Goal: Task Accomplishment & Management: Complete application form

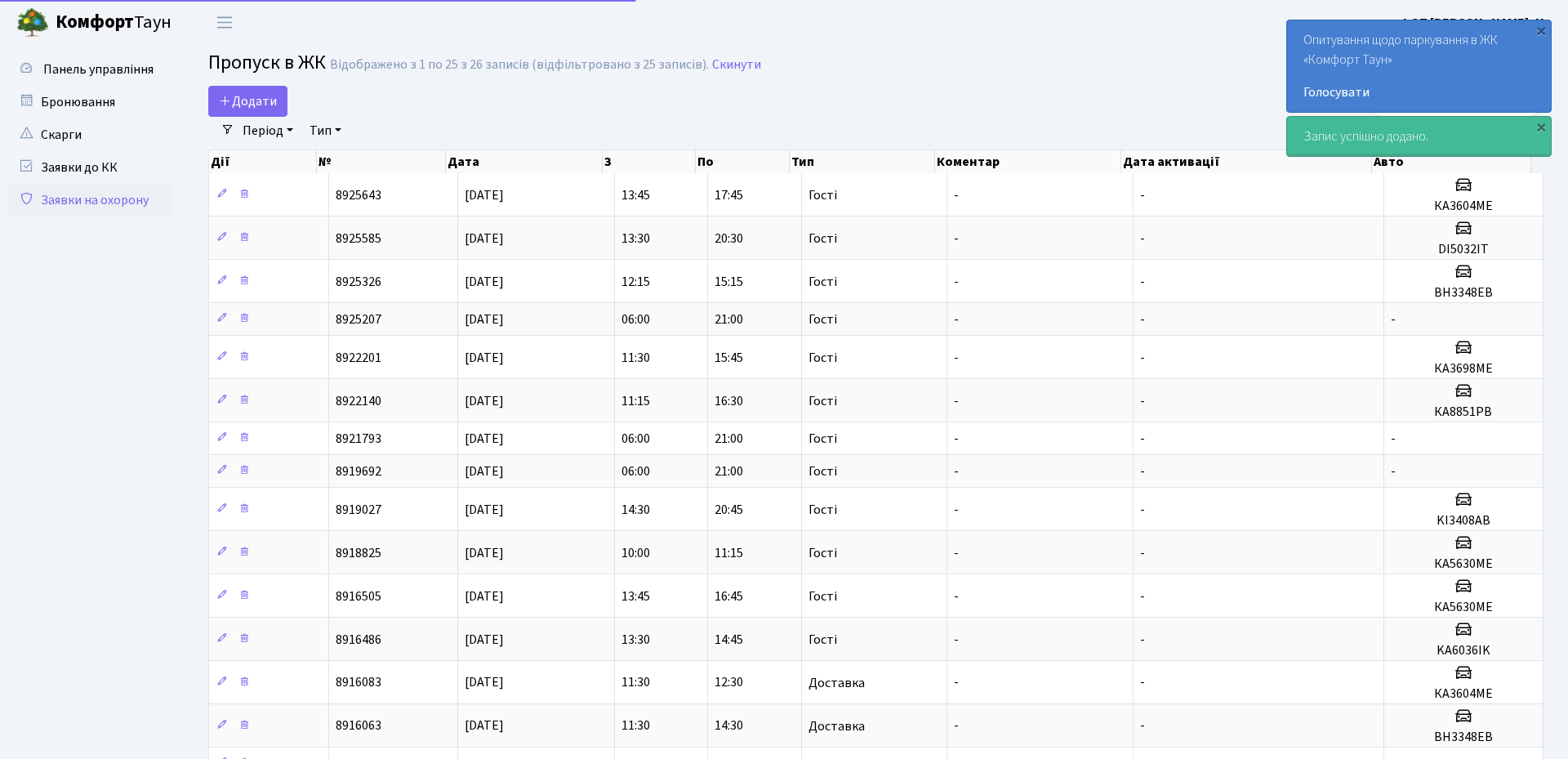
select select "25"
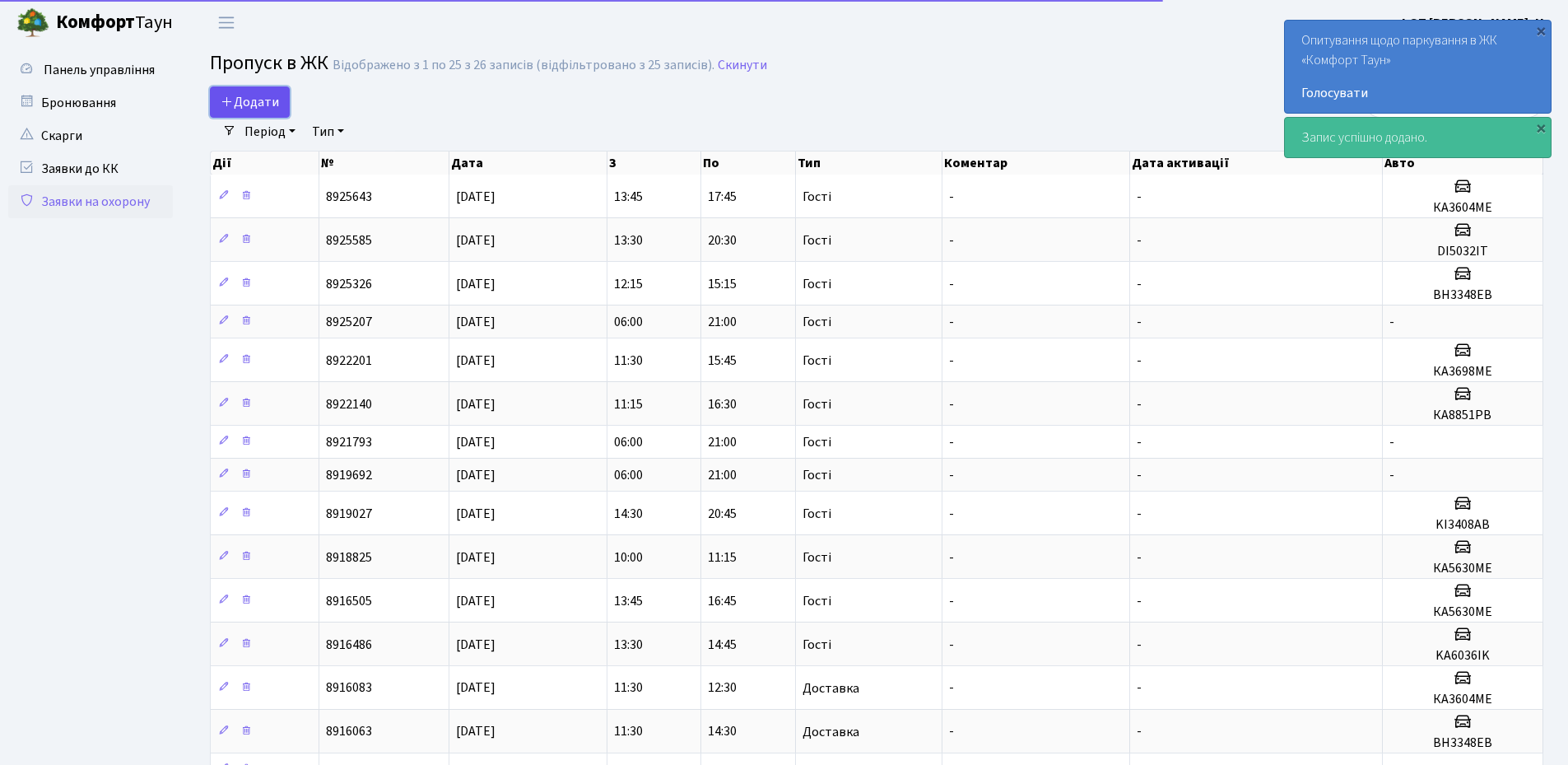
click at [263, 102] on span "Додати" at bounding box center [249, 102] width 58 height 18
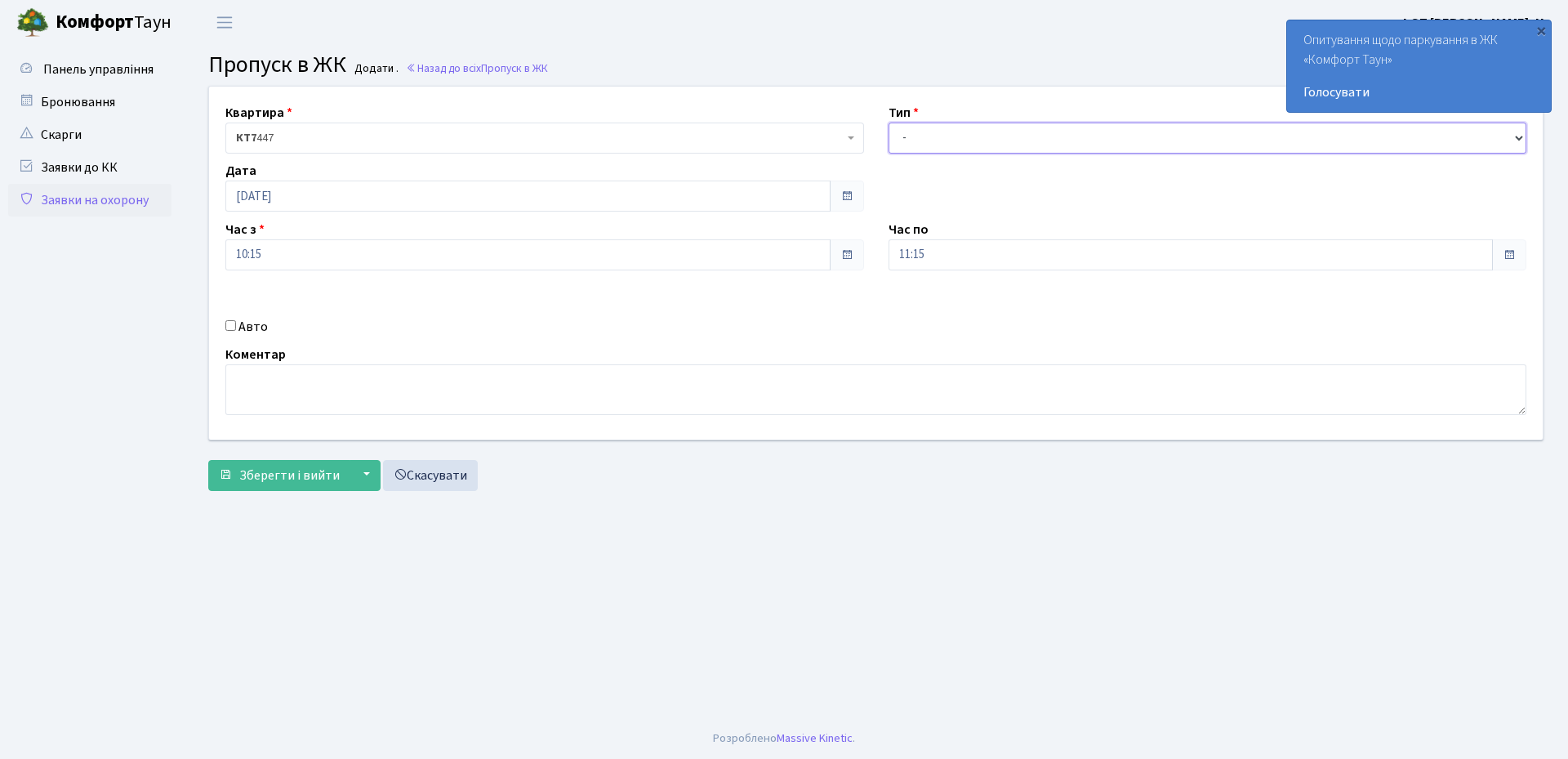
click at [935, 130] on select "- Доставка Таксі Гості Сервіс" at bounding box center [1208, 138] width 639 height 31
select select "1"
click at [889, 123] on select "- Доставка Таксі Гості Сервіс" at bounding box center [1208, 138] width 639 height 31
click at [226, 328] on input "Авто" at bounding box center [230, 325] width 11 height 11
checkbox input "true"
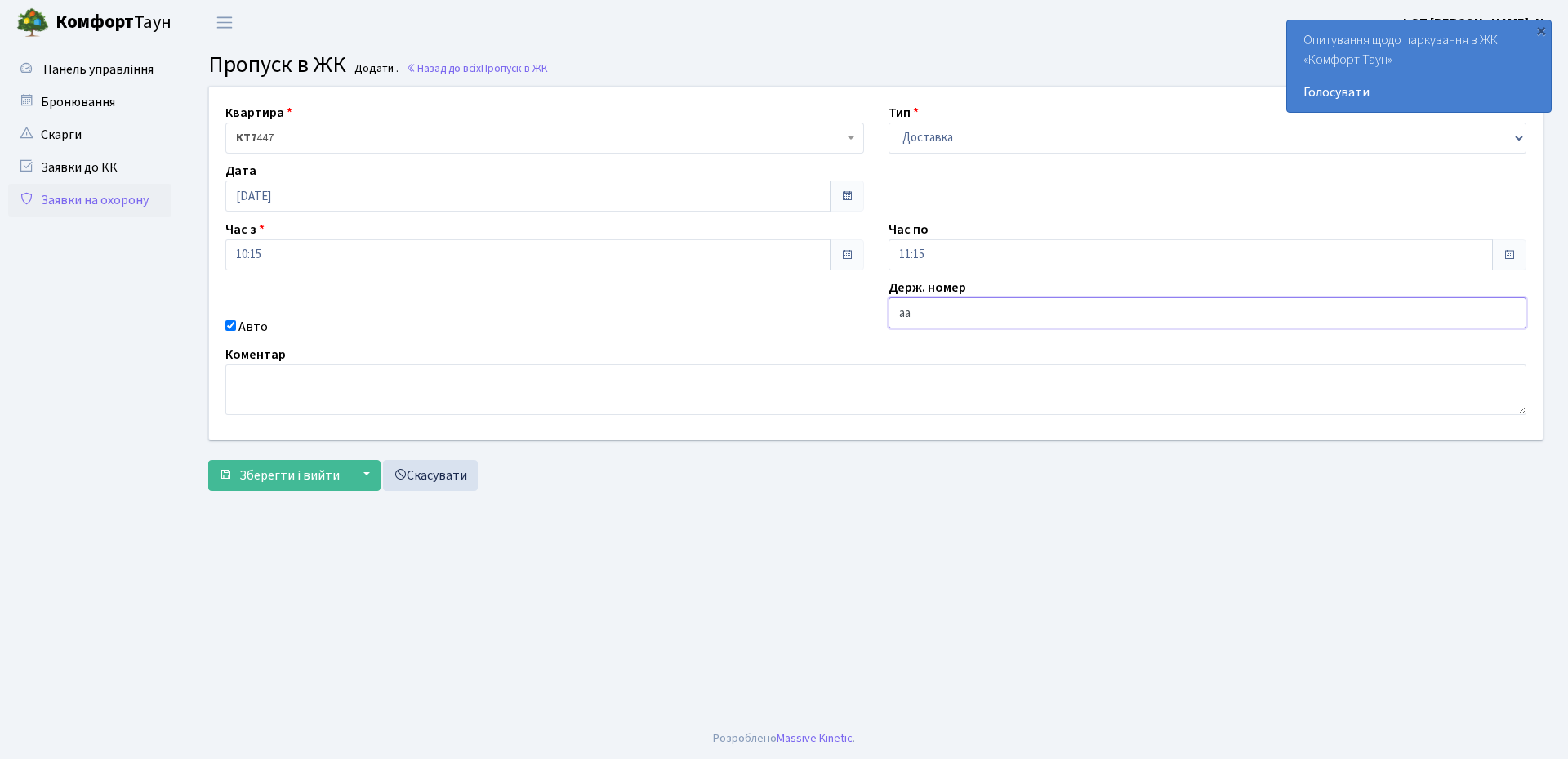
type input "АА9323МТ"
click at [249, 475] on span "Зберегти і вийти" at bounding box center [289, 475] width 101 height 18
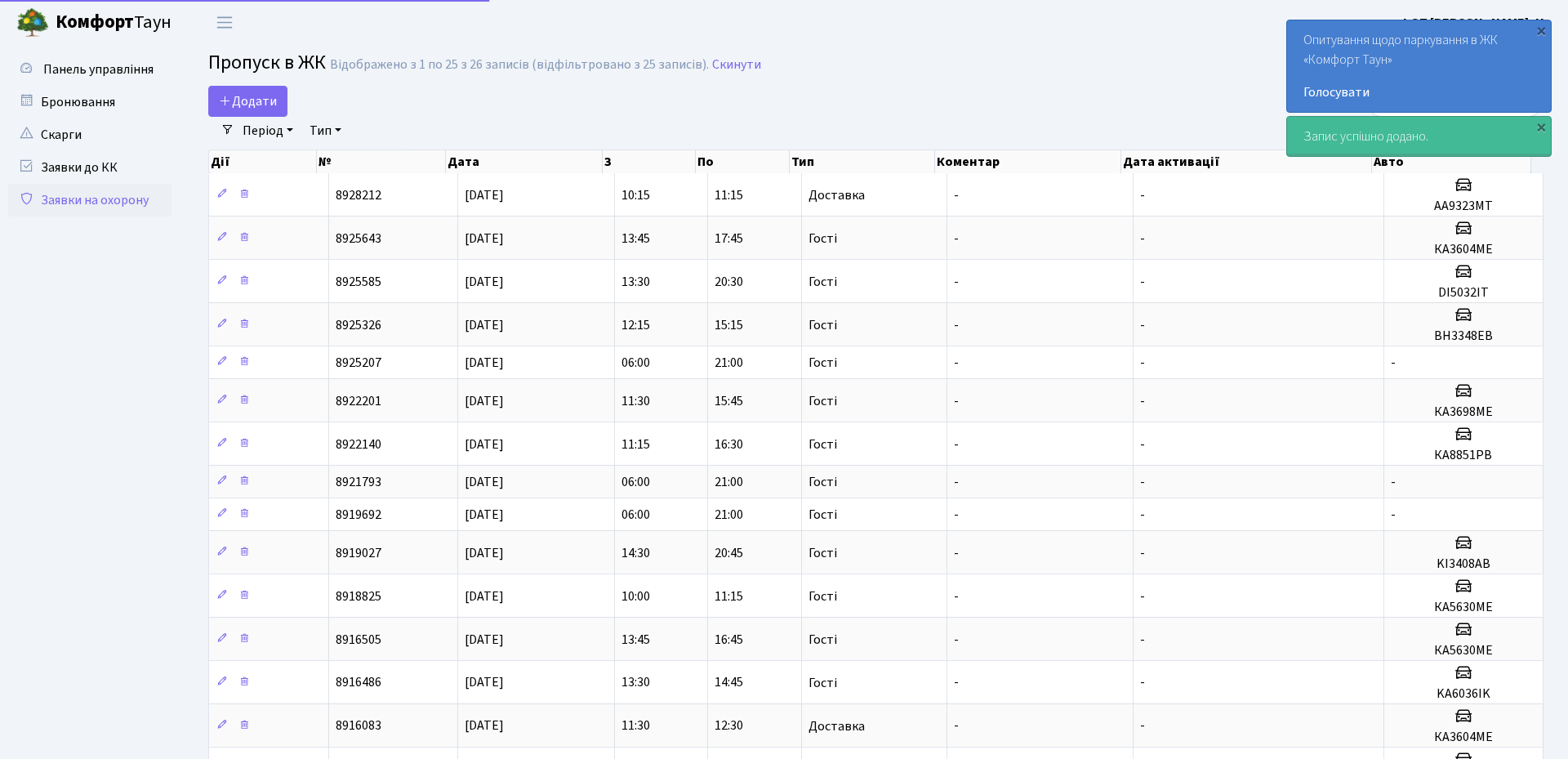
select select "25"
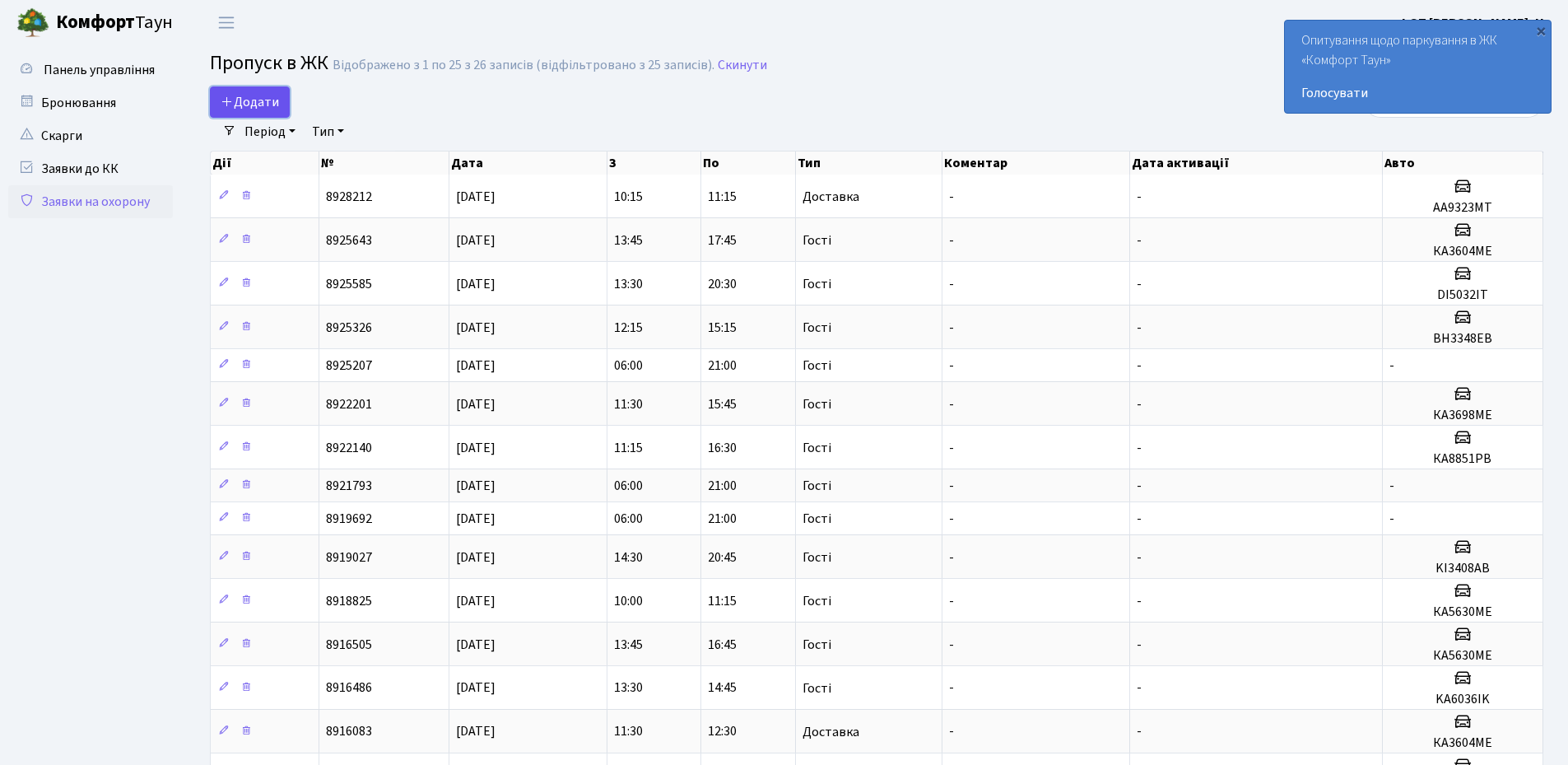
click at [259, 108] on span "Додати" at bounding box center [249, 102] width 58 height 18
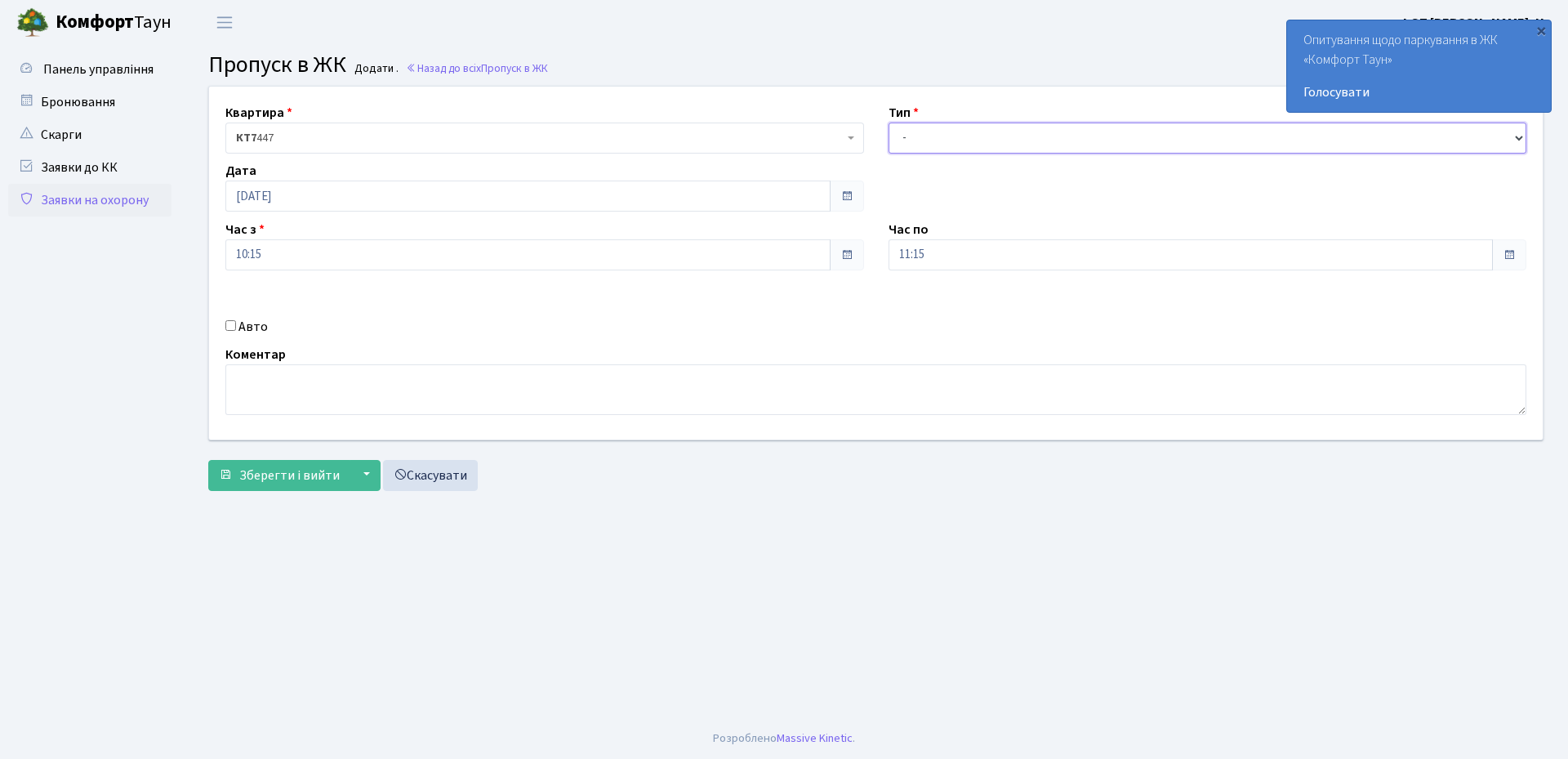
click at [946, 137] on select "- Доставка Таксі Гості Сервіс" at bounding box center [1208, 138] width 639 height 31
select select "3"
click at [889, 123] on select "- Доставка Таксі Гості Сервіс" at bounding box center [1208, 138] width 639 height 31
click at [314, 198] on input "[DATE]" at bounding box center [528, 196] width 606 height 31
click at [364, 376] on td "30" at bounding box center [365, 377] width 25 height 25
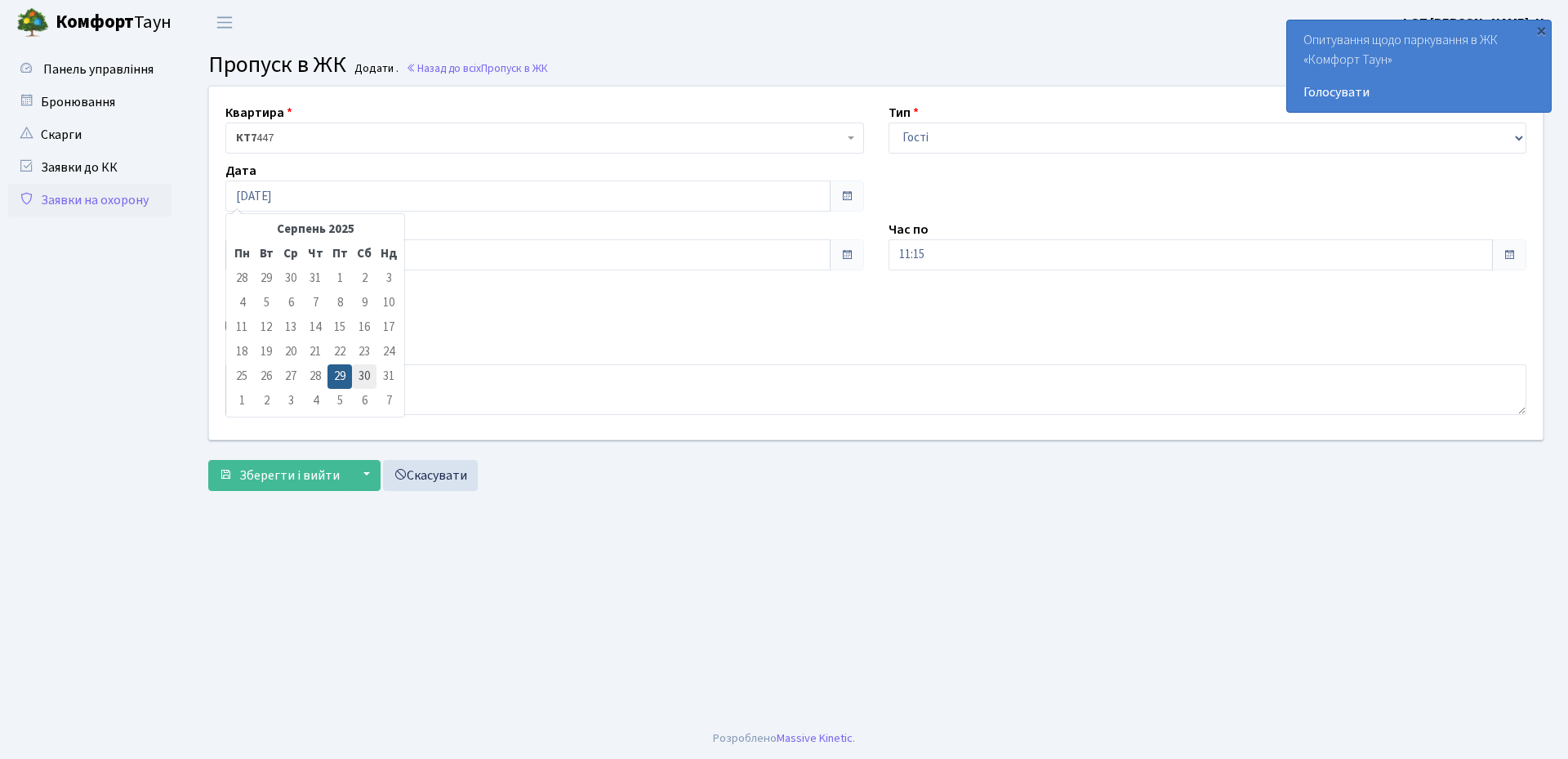
type input "[DATE]"
click at [336, 265] on input "10:15" at bounding box center [528, 254] width 606 height 31
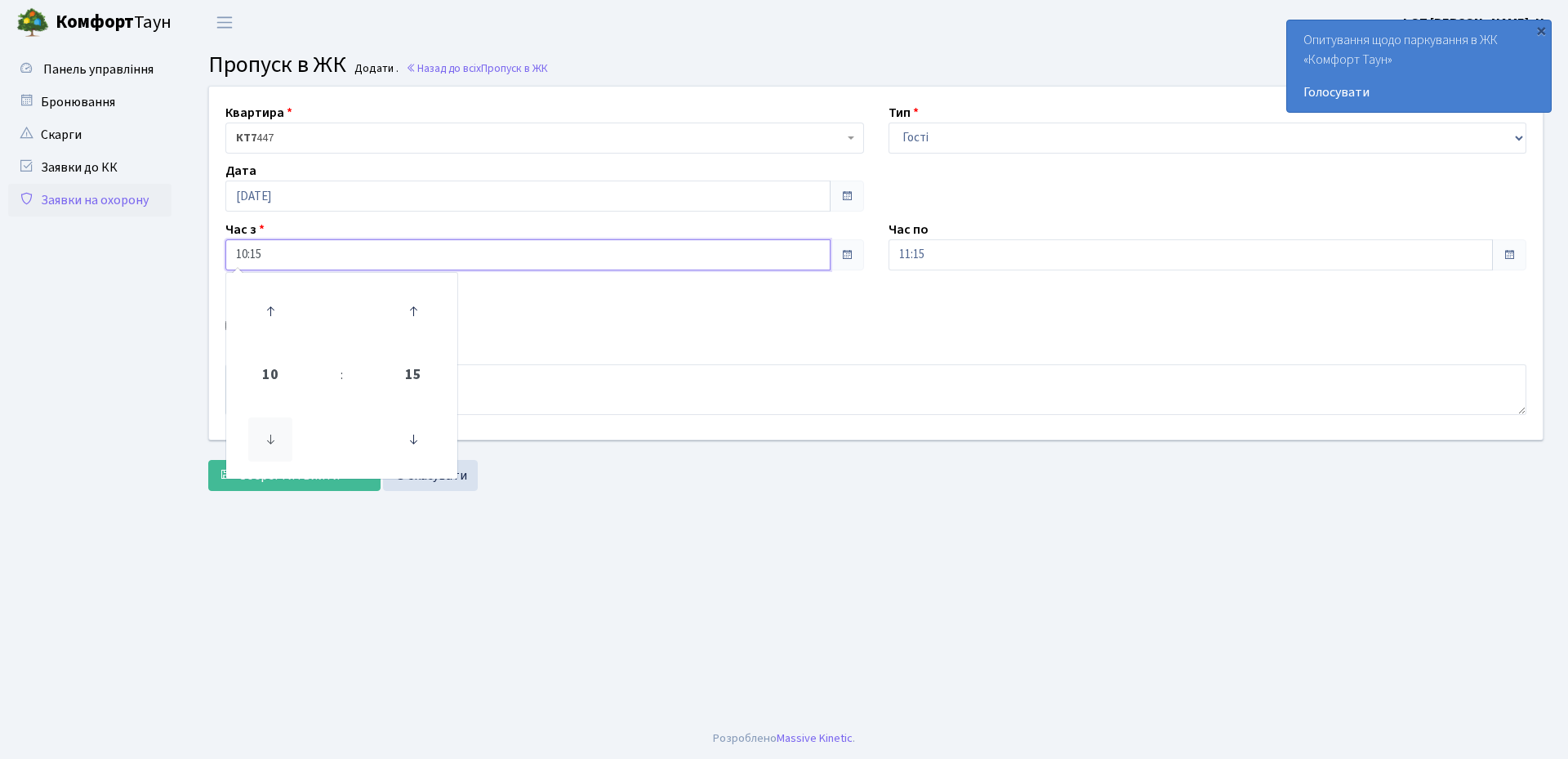
click at [273, 438] on icon at bounding box center [271, 439] width 44 height 44
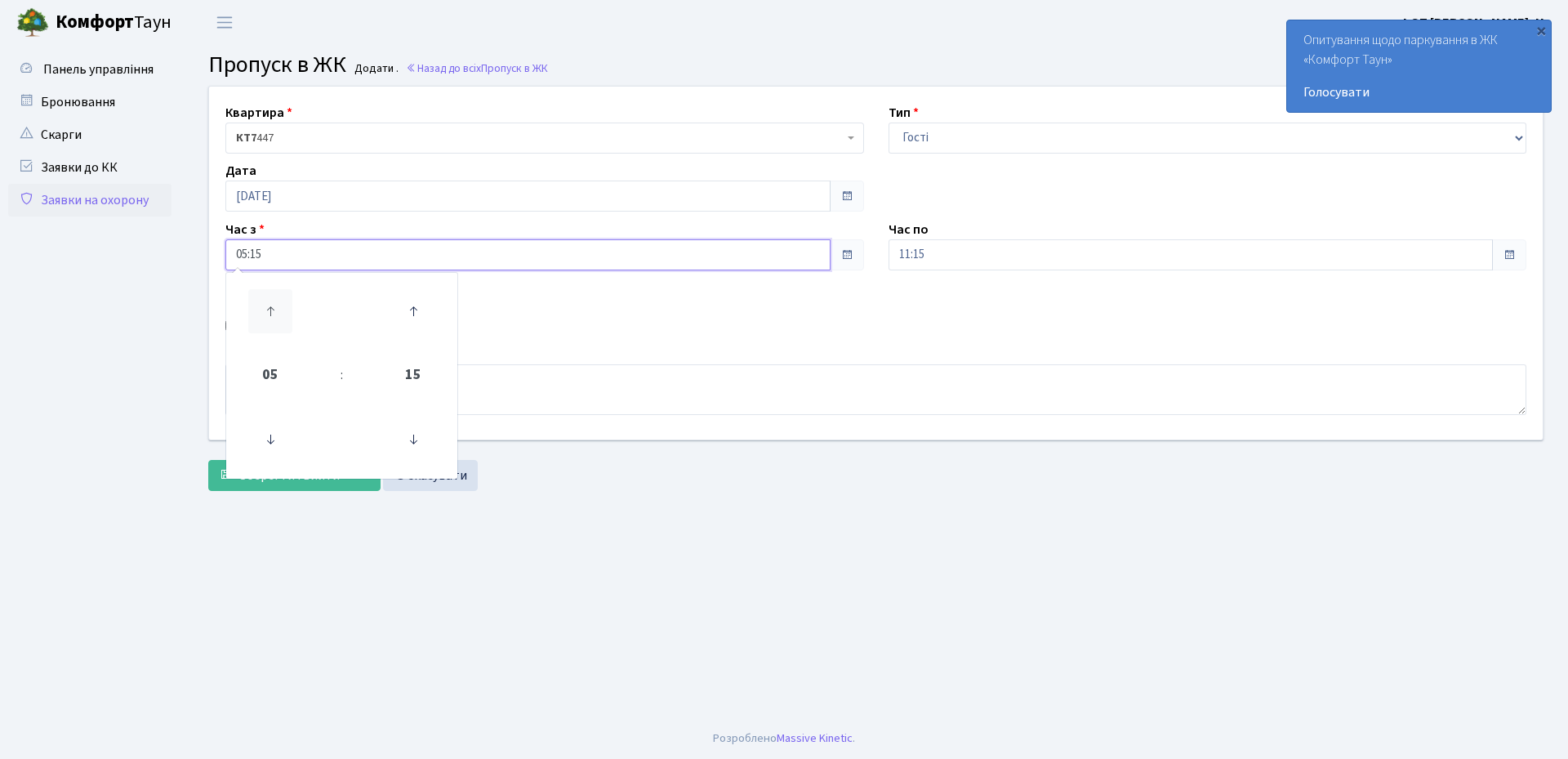
click at [275, 313] on icon at bounding box center [271, 311] width 44 height 44
click at [414, 440] on icon at bounding box center [414, 439] width 44 height 44
type input "06:00"
click at [712, 316] on div "Квартира <b>КТ7</b>&nbsp;&nbsp;&nbsp;447 КТ7 447 Тип - Доставка Таксі Гості Сер…" at bounding box center [876, 263] width 1359 height 353
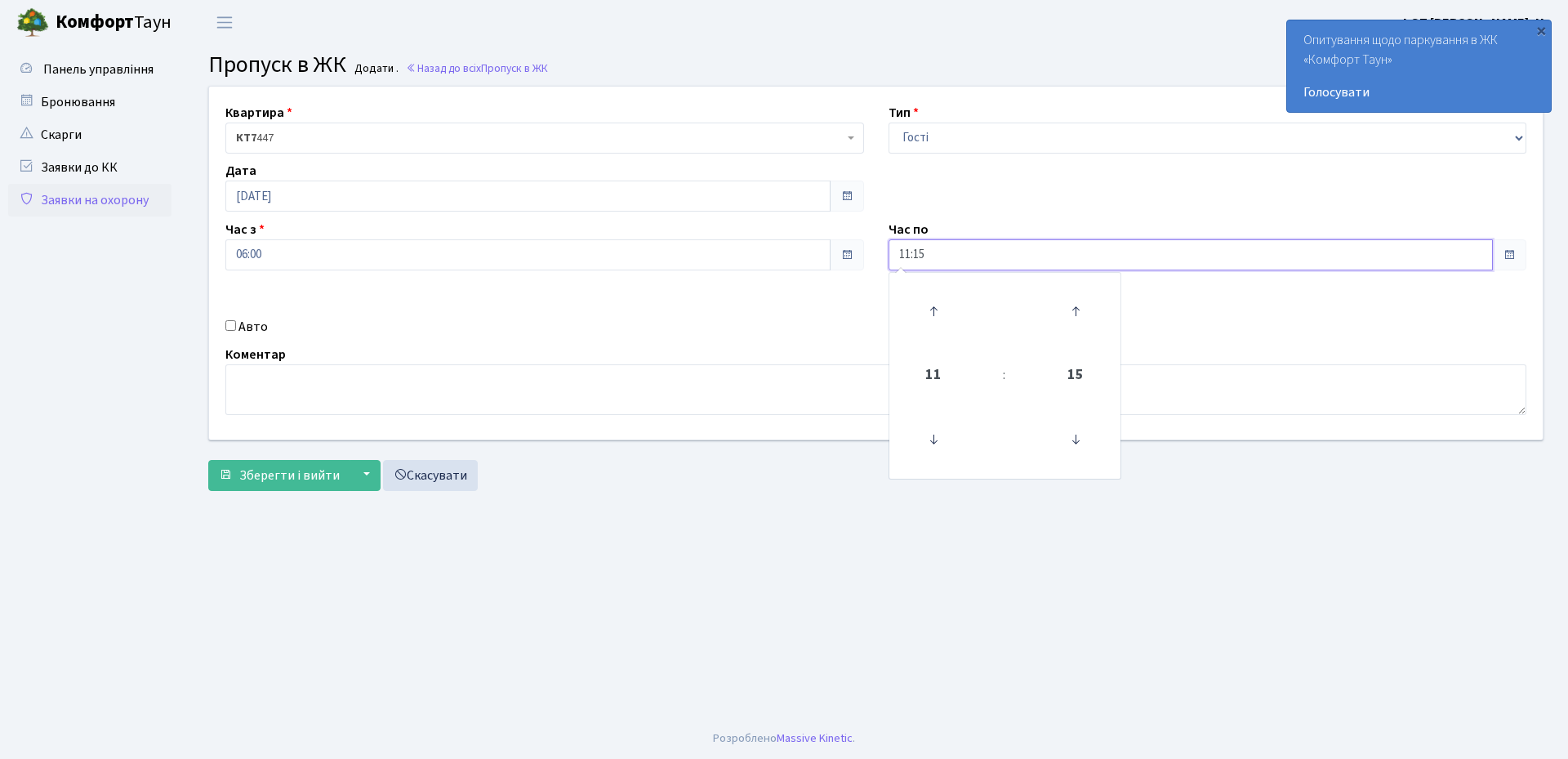
click at [986, 254] on input "11:15" at bounding box center [1191, 254] width 606 height 31
click at [933, 313] on icon at bounding box center [934, 311] width 44 height 44
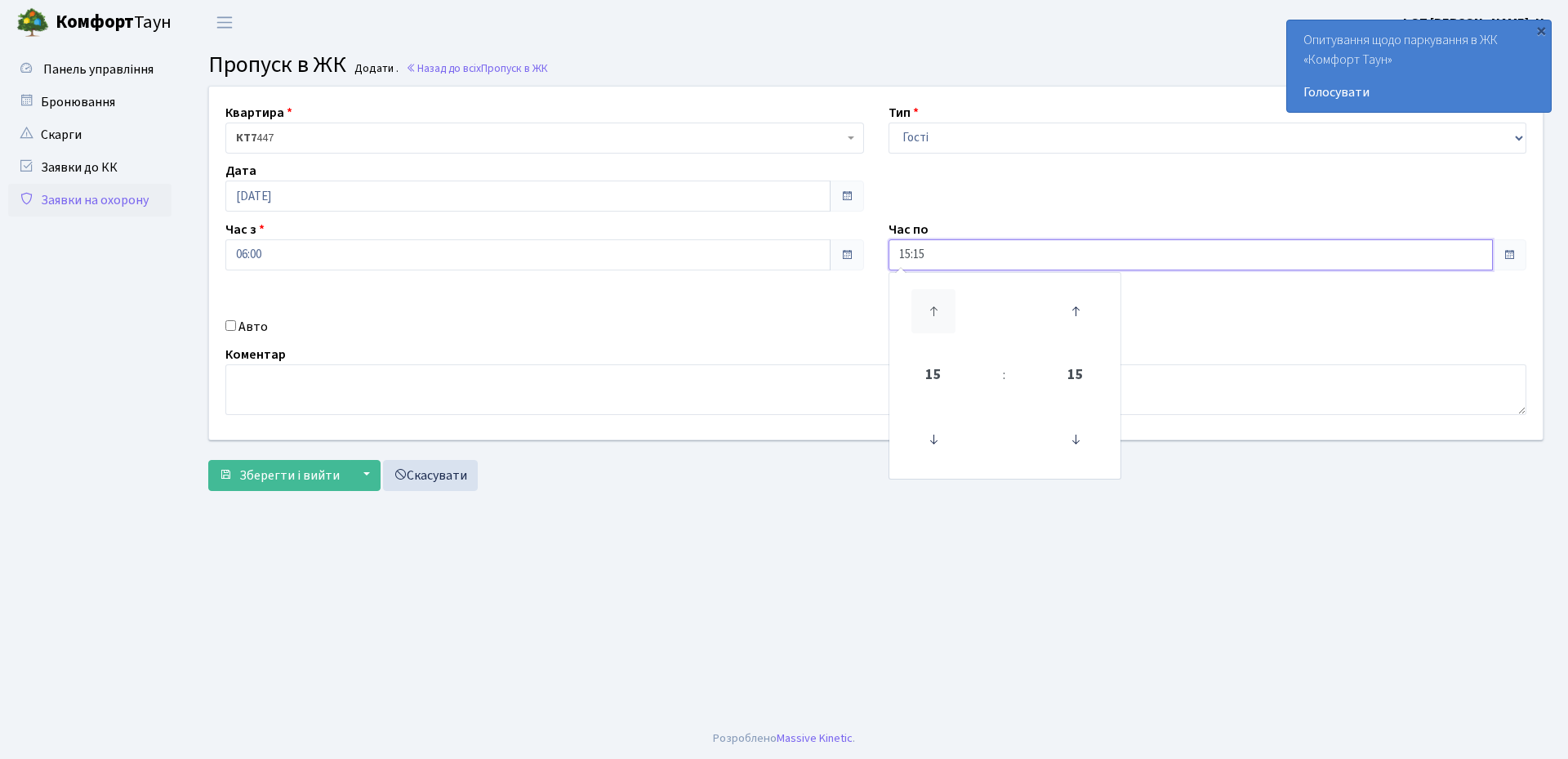
click at [933, 313] on icon at bounding box center [934, 311] width 44 height 44
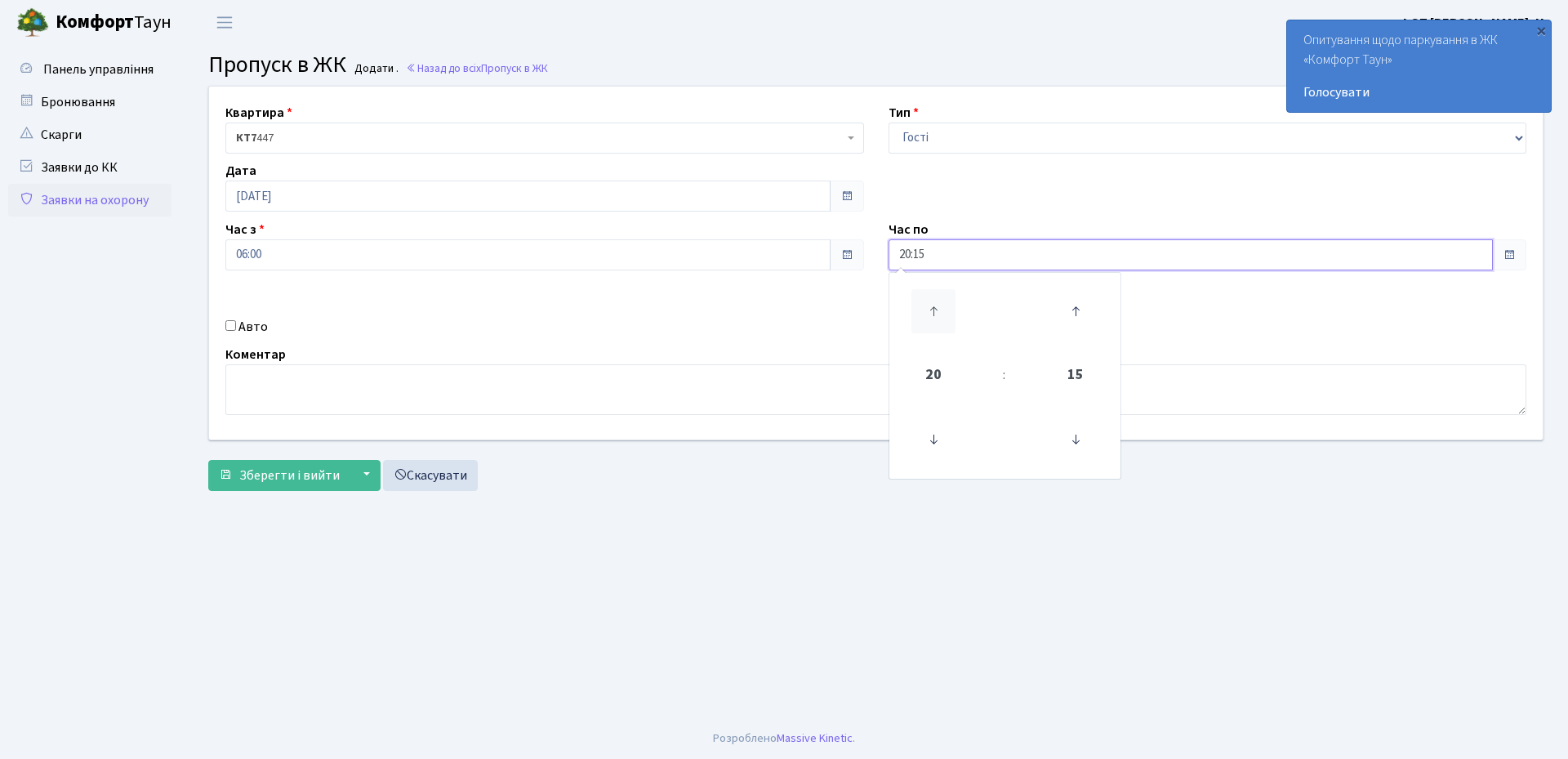
click at [933, 313] on icon at bounding box center [934, 311] width 44 height 44
click at [1074, 439] on icon at bounding box center [1076, 439] width 44 height 44
click at [1074, 439] on icon at bounding box center [1076, 439] width 44 height 44
type input "20:45"
drag, startPoint x: 685, startPoint y: 330, endPoint x: 606, endPoint y: 330, distance: 79.0
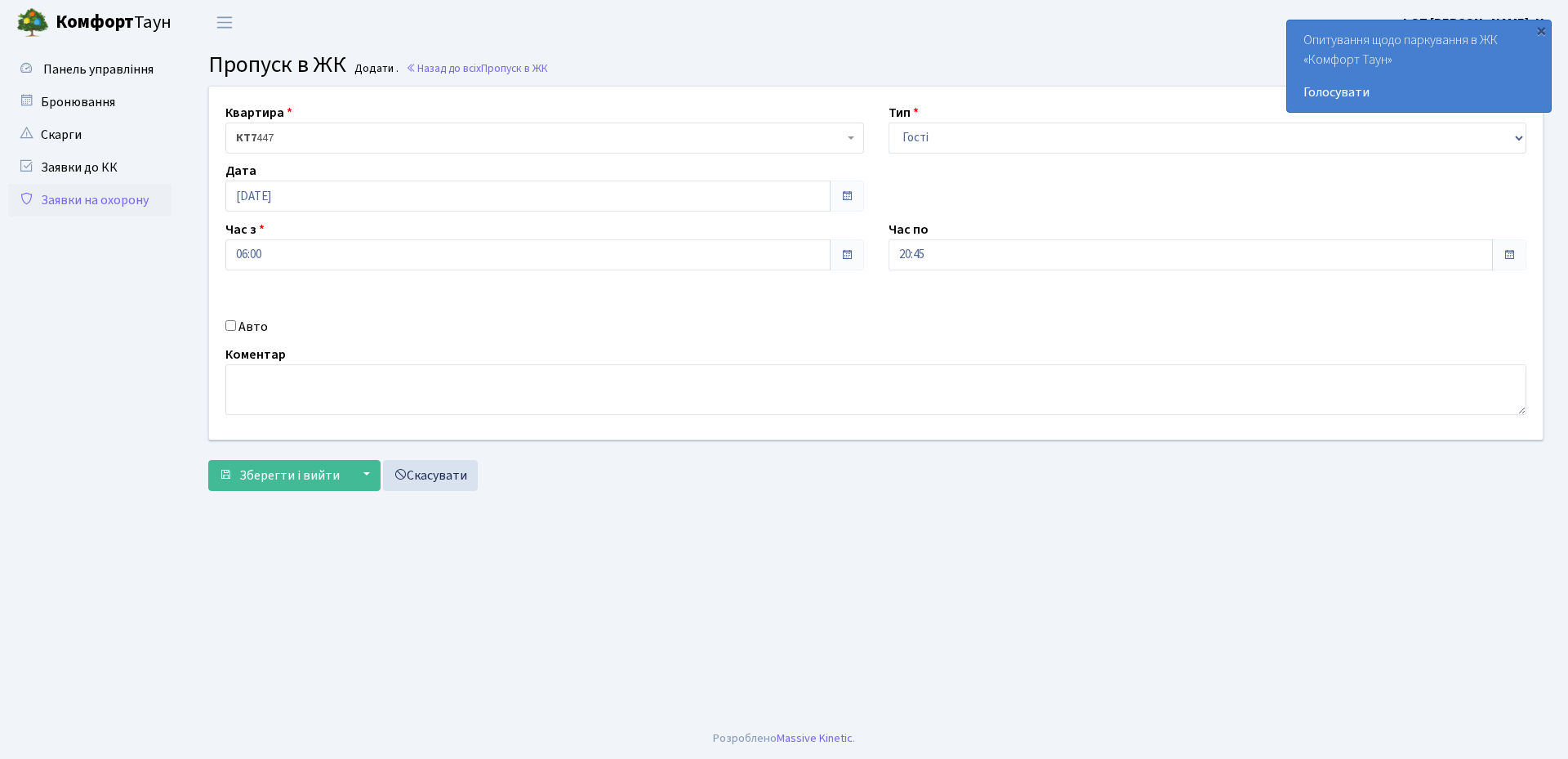
click at [685, 330] on div "Авто" at bounding box center [544, 326] width 663 height 19
click at [270, 479] on span "Зберегти і вийти" at bounding box center [289, 475] width 101 height 18
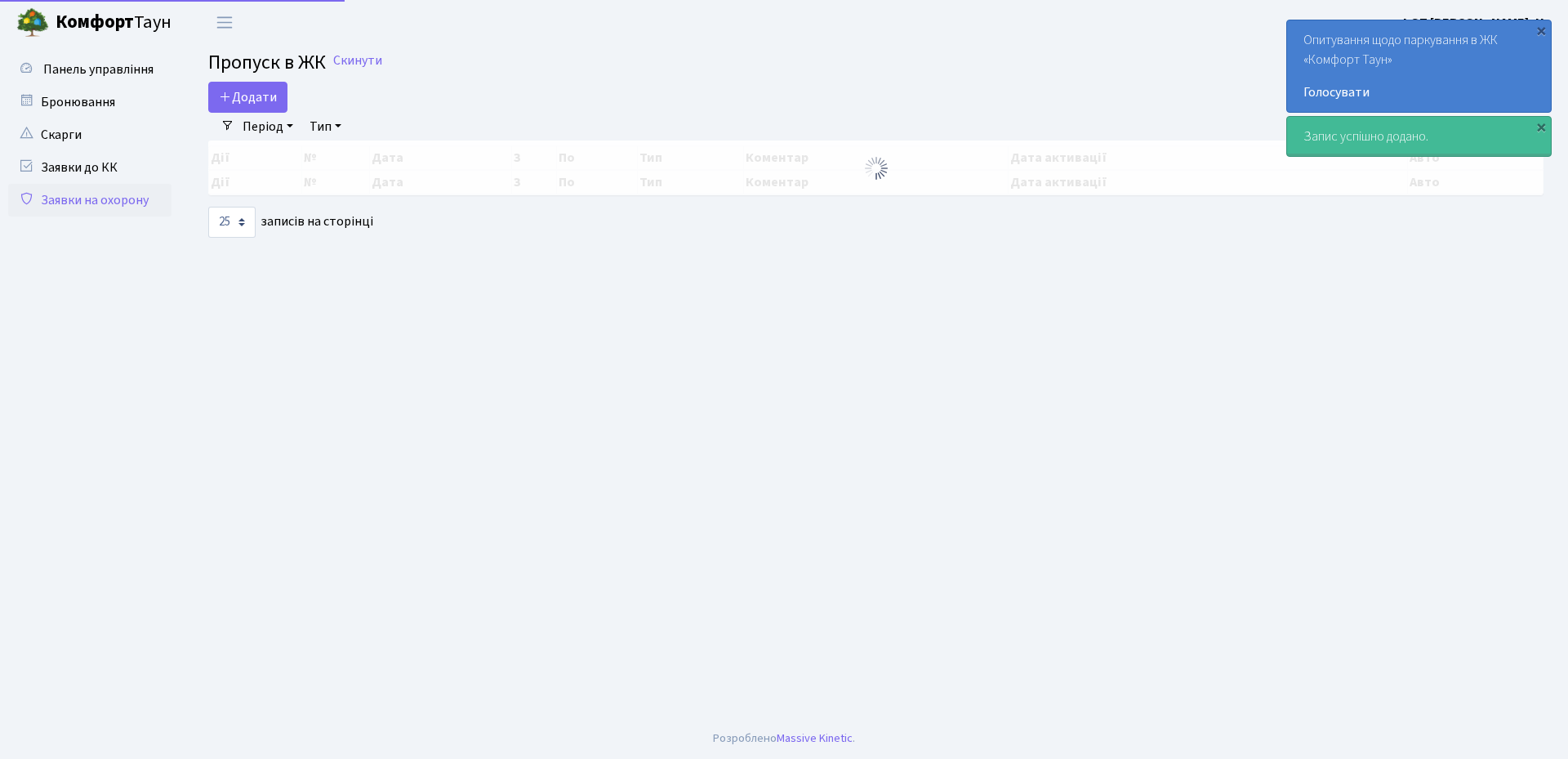
select select "25"
